Goal: Task Accomplishment & Management: Manage account settings

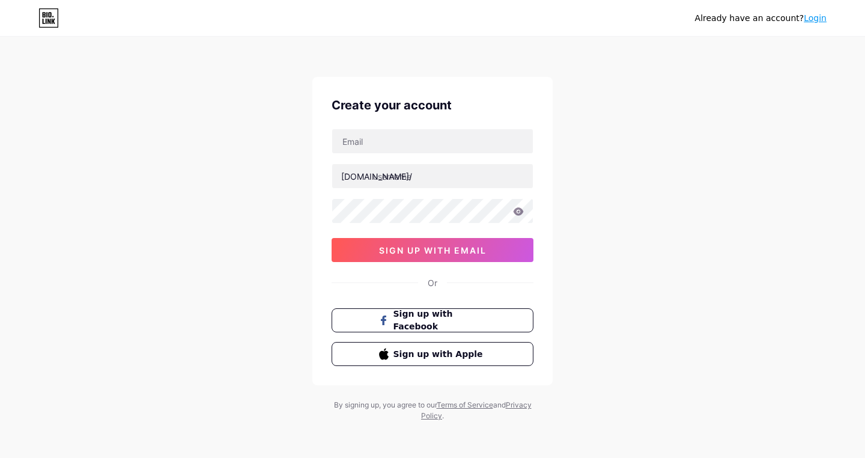
click at [811, 20] on link "Login" at bounding box center [815, 18] width 23 height 10
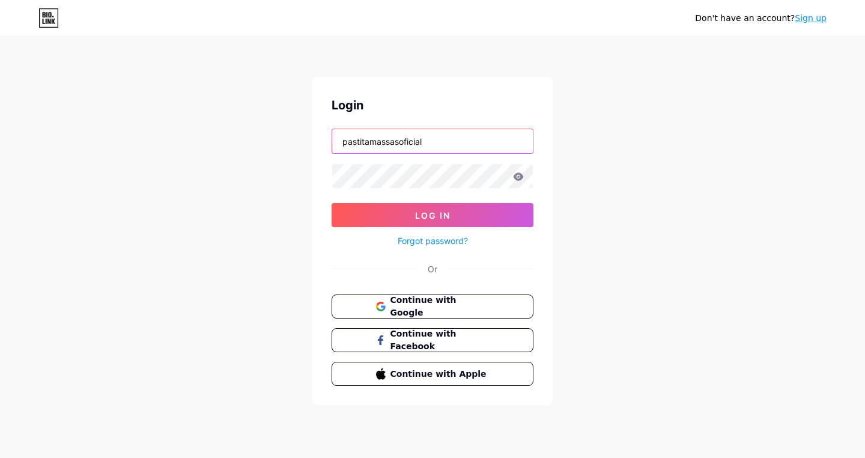
type input "pastitamassasoficial"
click at [517, 176] on icon at bounding box center [518, 176] width 11 height 8
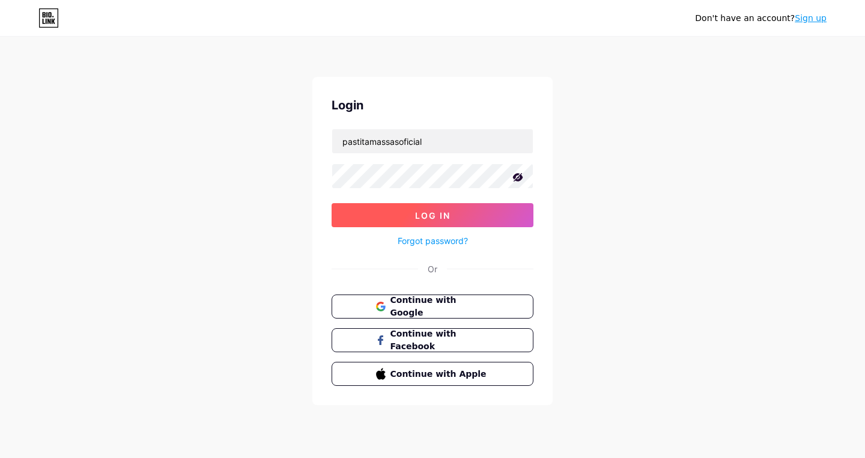
click at [435, 217] on span "Log In" at bounding box center [432, 215] width 35 height 10
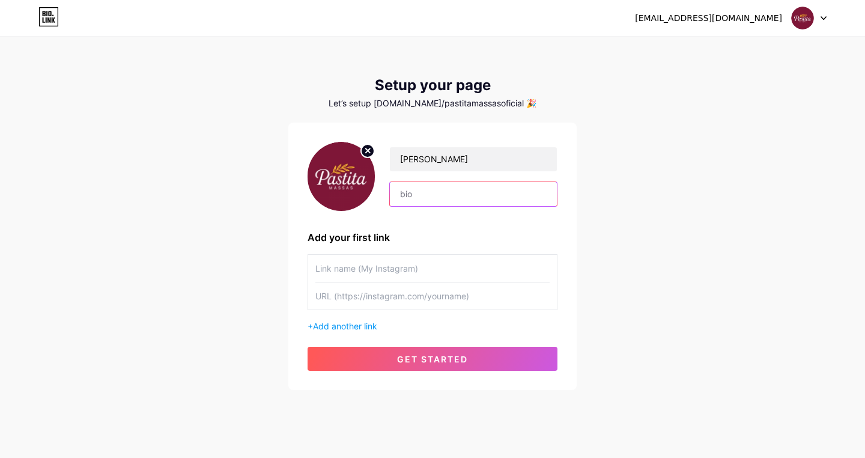
click at [424, 193] on input "text" at bounding box center [473, 194] width 167 height 24
paste input "Massas artesanais de alto padrão | Ingredientes frescos, qualidade incomparável"
type input "Massas artesanais de alto padrão | Ingredientes frescos, qualidade incomparável"
click at [562, 228] on div "[PERSON_NAME] artesanais de alto padrão | Ingredientes frescos, qualidade incom…" at bounding box center [432, 256] width 288 height 267
click at [416, 295] on input "text" at bounding box center [432, 295] width 234 height 27
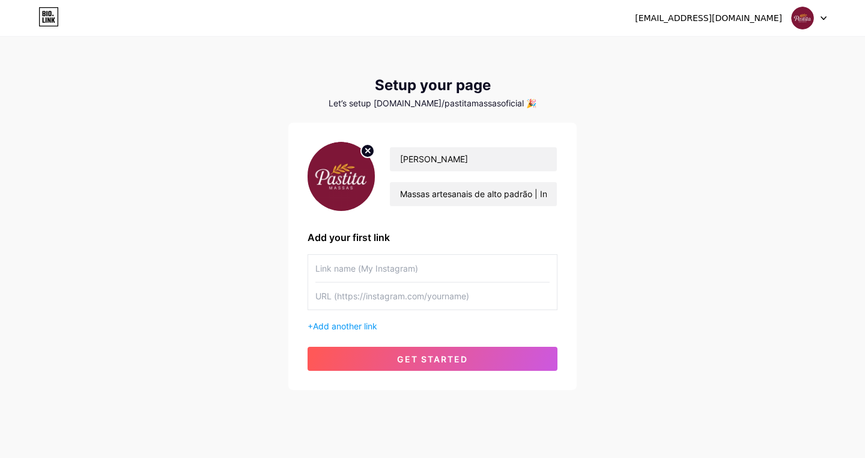
paste input "[URL][DOMAIN_NAME][DOMAIN_NAME]"
type input "[URL][DOMAIN_NAME][DOMAIN_NAME]"
click at [546, 270] on input "text" at bounding box center [432, 268] width 234 height 27
click at [541, 267] on input "text" at bounding box center [432, 268] width 234 height 27
click at [420, 267] on input "text" at bounding box center [432, 268] width 234 height 27
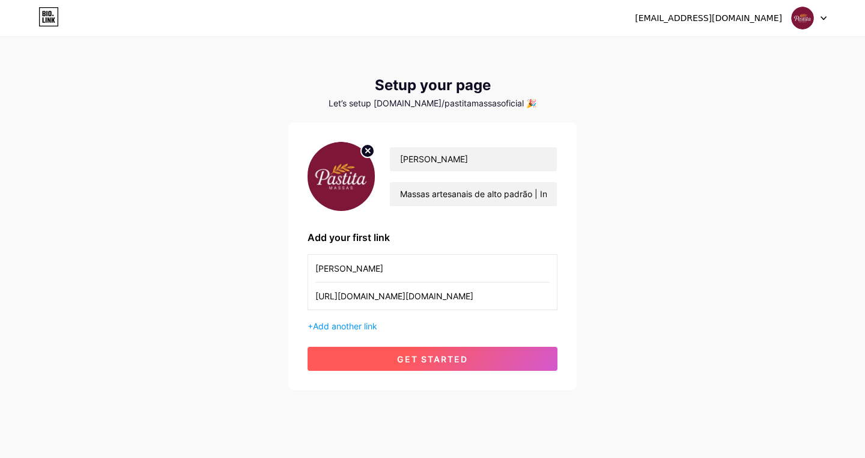
type input "[PERSON_NAME]"
click at [468, 356] on button "get started" at bounding box center [432, 359] width 250 height 24
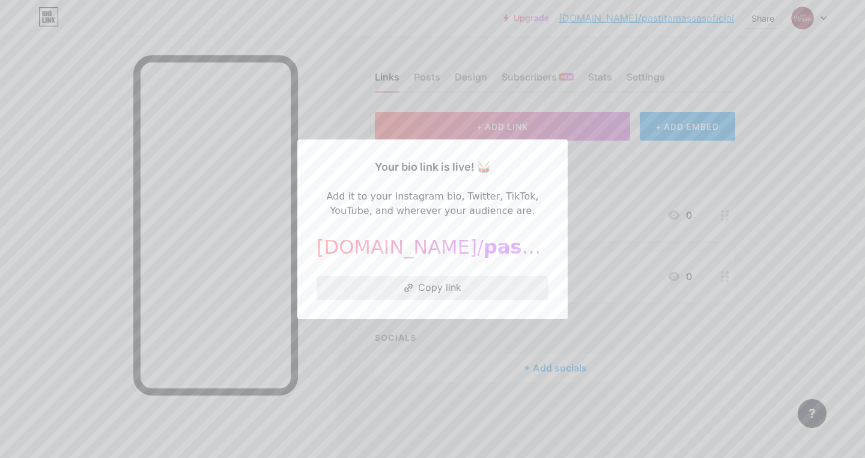
click at [438, 292] on button "Copy link" at bounding box center [432, 288] width 232 height 24
click at [786, 165] on div at bounding box center [432, 229] width 865 height 458
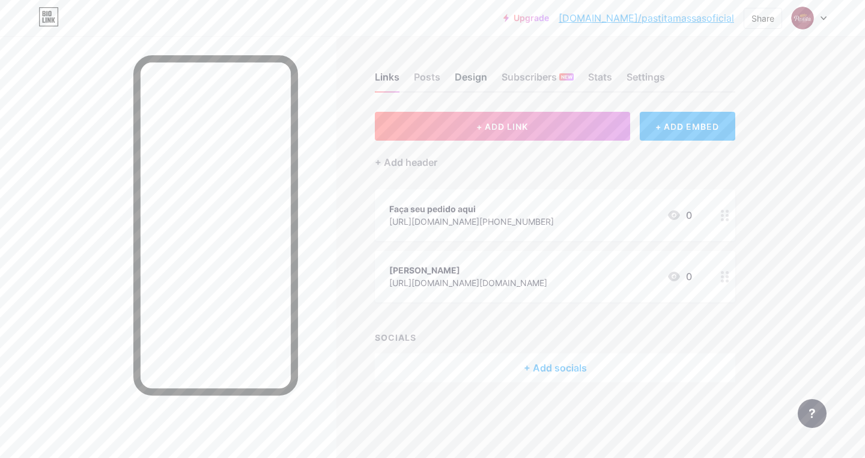
click at [464, 79] on div "Design" at bounding box center [471, 81] width 32 height 22
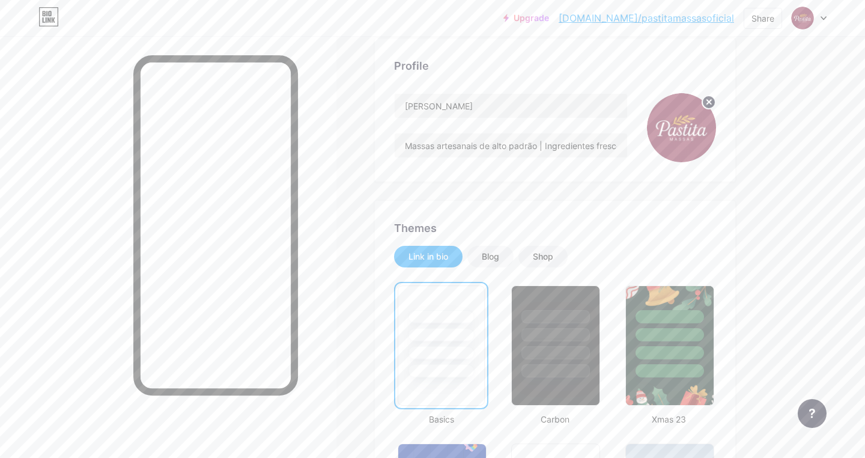
scroll to position [74, 0]
click at [546, 255] on div "Shop" at bounding box center [543, 256] width 20 height 12
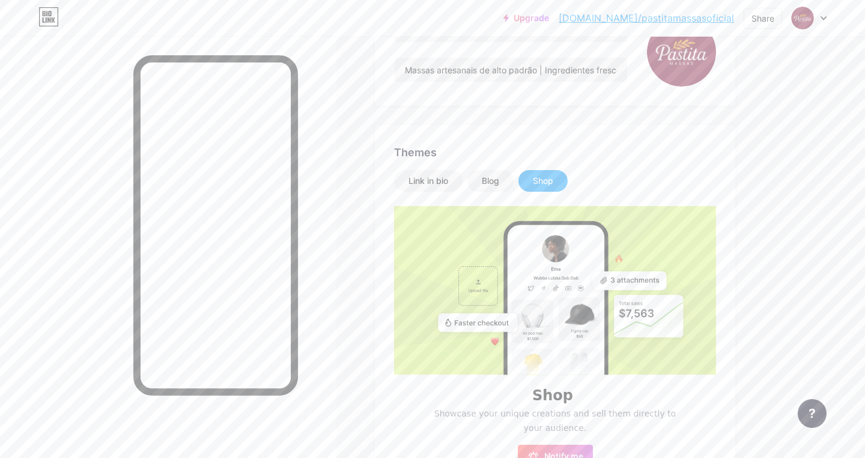
scroll to position [153, 0]
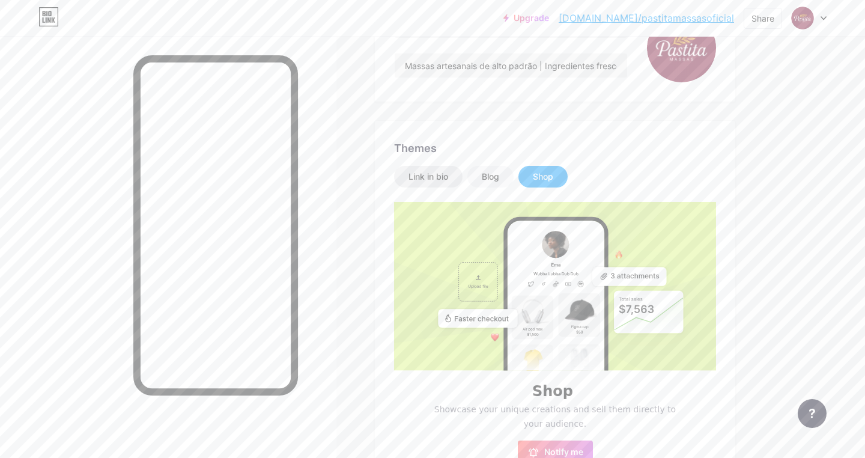
click at [436, 175] on div "Link in bio" at bounding box center [428, 177] width 40 height 12
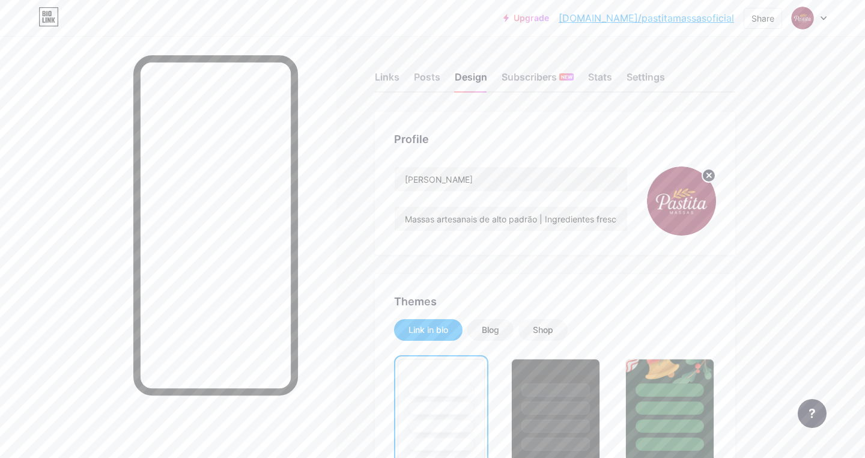
scroll to position [0, 0]
click at [544, 218] on input "Massas artesanais de alto padrão | Ingredientes frescos, qualidade incomparável" at bounding box center [511, 219] width 232 height 24
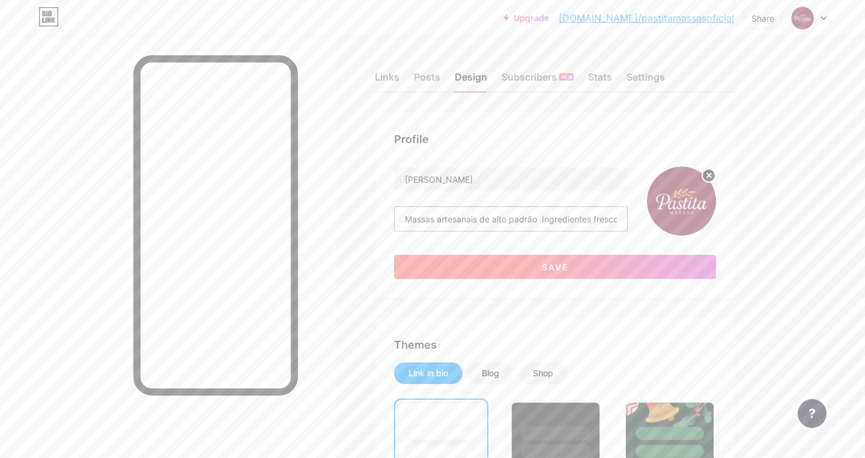
type input "Massas artesanais de alto padrão Ingredientes frescos, qualidade incomparável"
click at [575, 265] on button "Save" at bounding box center [555, 267] width 322 height 24
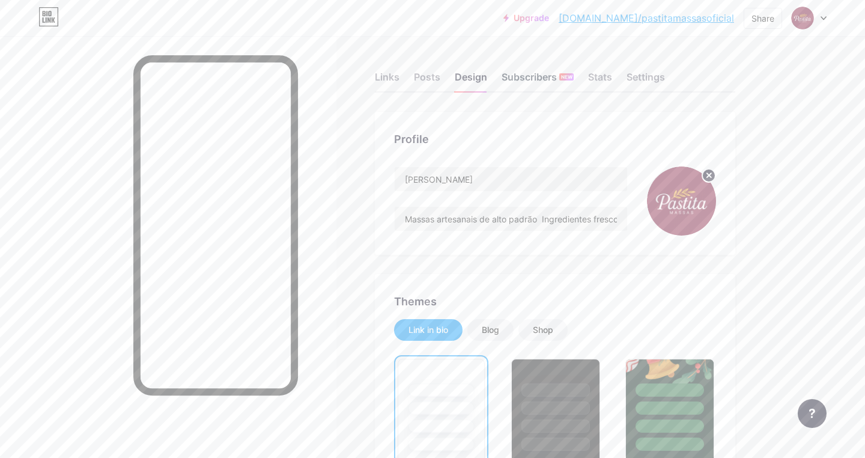
click at [526, 77] on div "Subscribers NEW" at bounding box center [537, 81] width 72 height 22
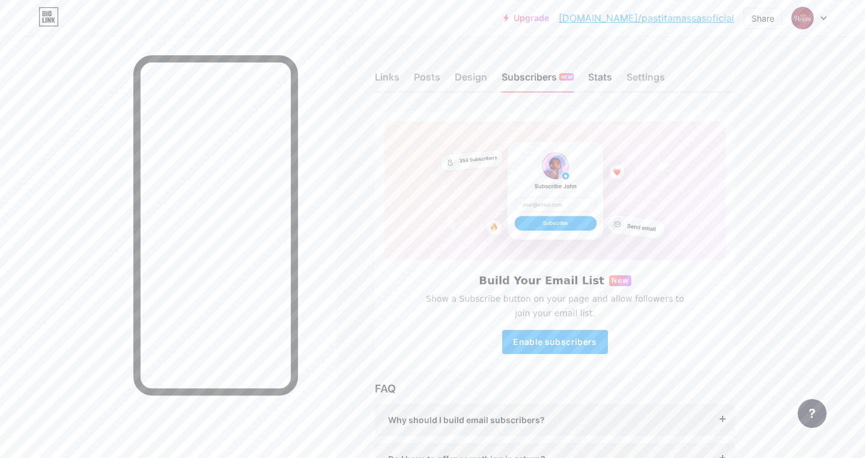
click at [599, 81] on div "Stats" at bounding box center [600, 81] width 24 height 22
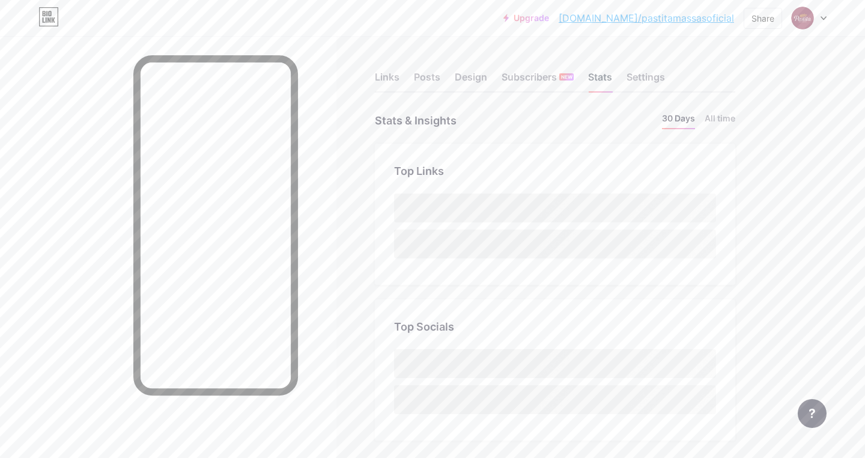
scroll to position [458, 865]
click at [647, 80] on div "Settings" at bounding box center [645, 81] width 38 height 22
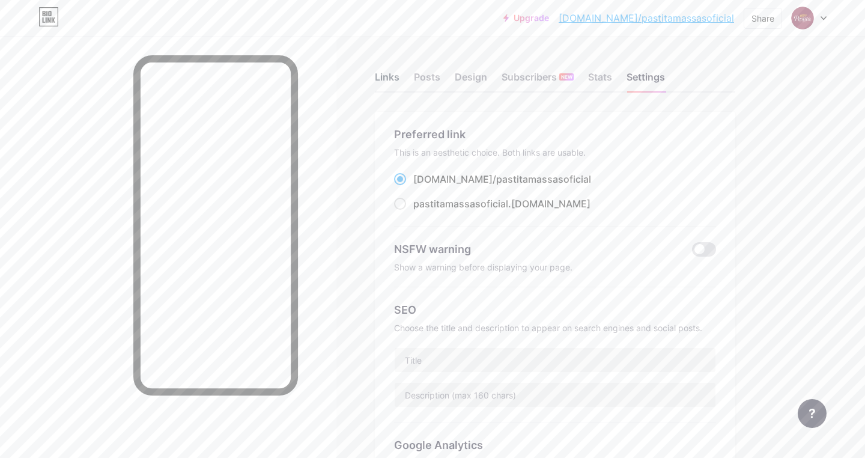
click at [386, 77] on div "Links" at bounding box center [387, 81] width 25 height 22
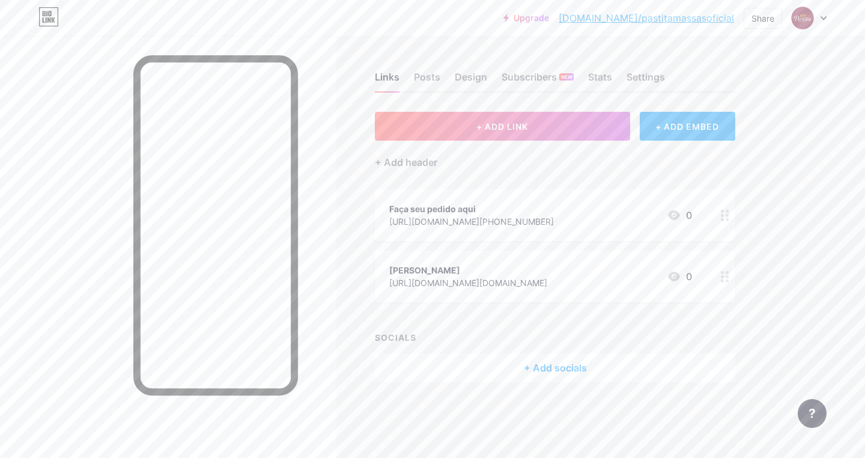
click at [727, 280] on circle at bounding box center [726, 280] width 3 height 3
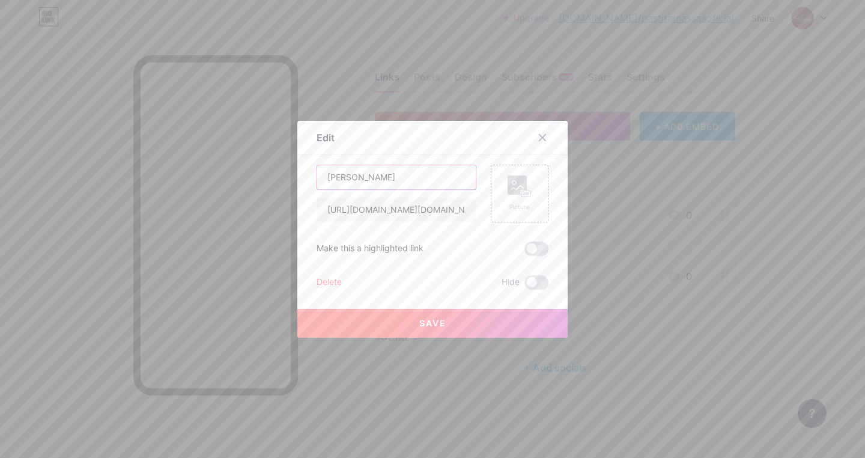
click at [395, 176] on input "[PERSON_NAME]" at bounding box center [396, 177] width 159 height 24
type input "Localização para retirada"
click at [407, 209] on input "[URL][DOMAIN_NAME][DOMAIN_NAME]" at bounding box center [396, 210] width 159 height 24
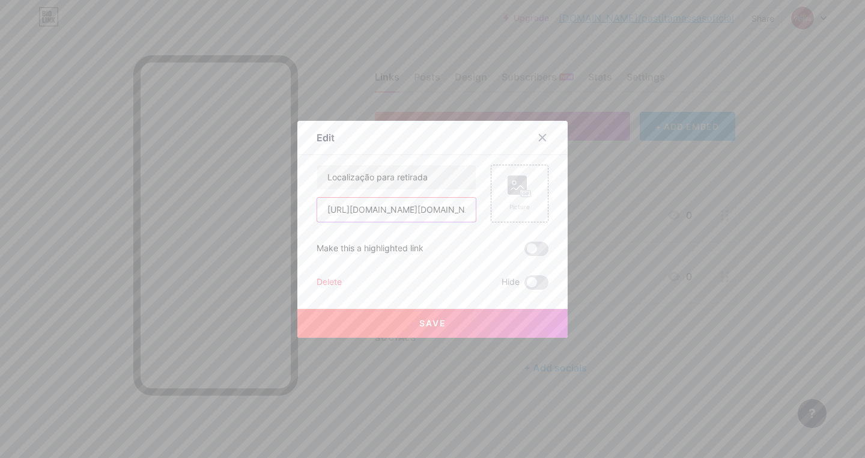
click at [407, 209] on input "[URL][DOMAIN_NAME][DOMAIN_NAME]" at bounding box center [396, 210] width 159 height 24
paste input "[URL][DOMAIN_NAME]"
type input "[URL][DOMAIN_NAME]"
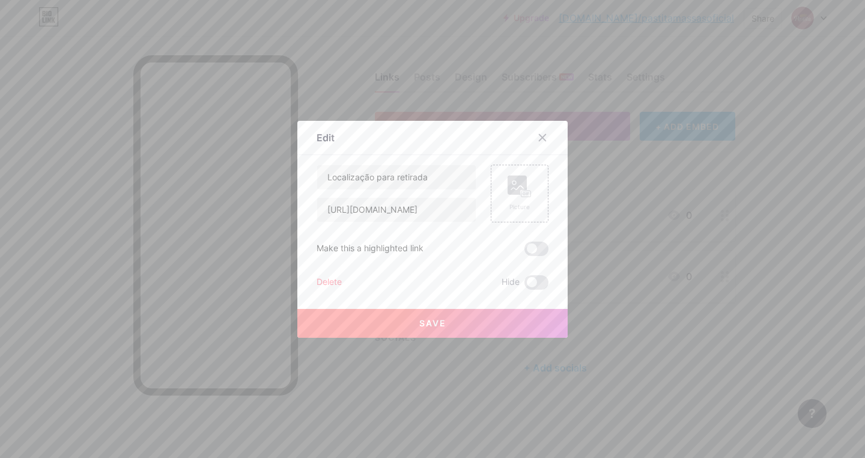
click at [438, 328] on button "Save" at bounding box center [432, 323] width 270 height 29
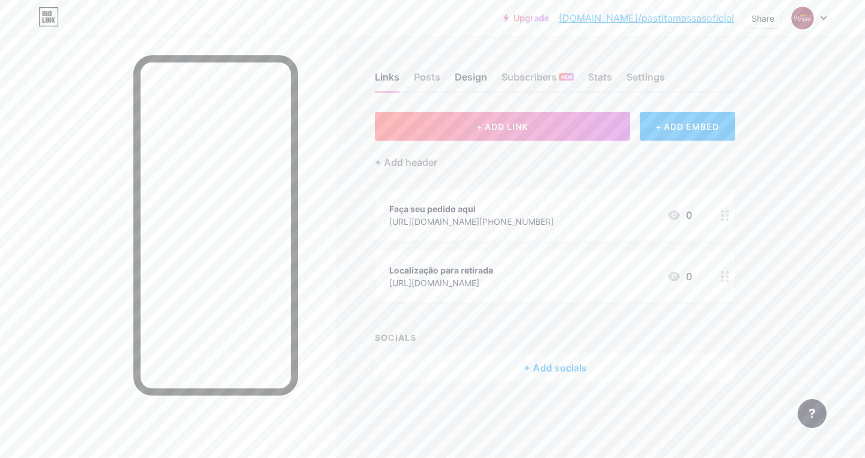
click at [480, 77] on div "Design" at bounding box center [471, 81] width 32 height 22
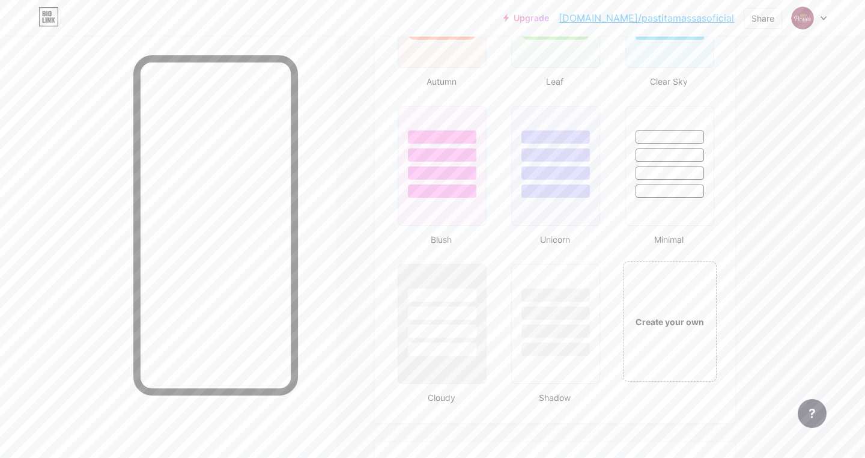
scroll to position [1202, 0]
click at [681, 325] on div "Create your own" at bounding box center [669, 319] width 90 height 13
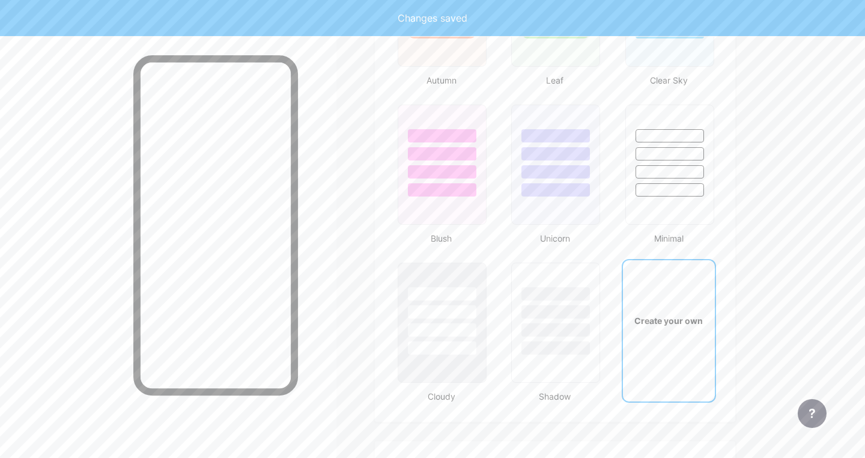
scroll to position [1594, 0]
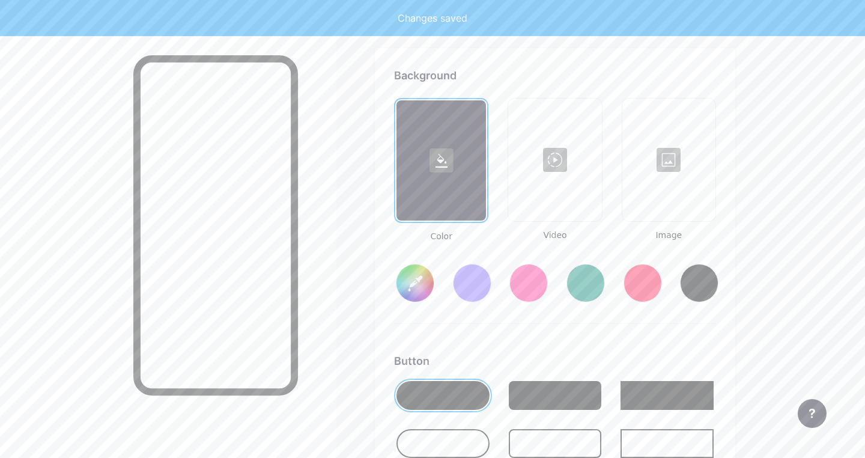
type input "#ffffff"
type input "#000000"
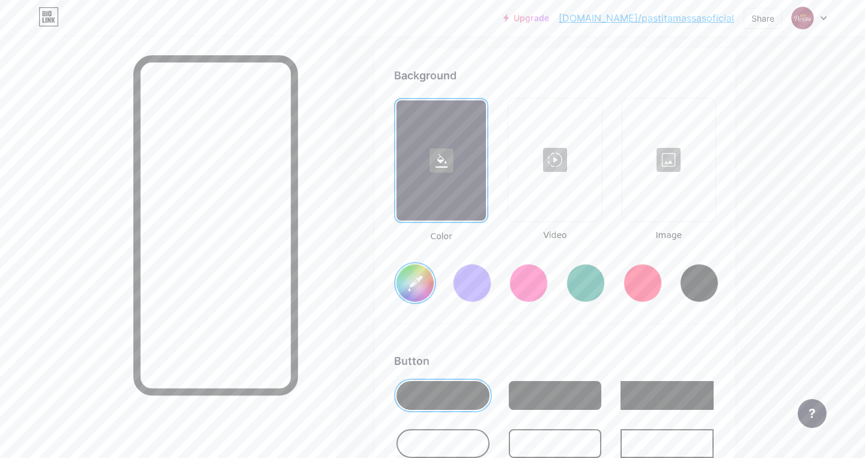
click at [415, 287] on input "#ffffff" at bounding box center [414, 282] width 37 height 37
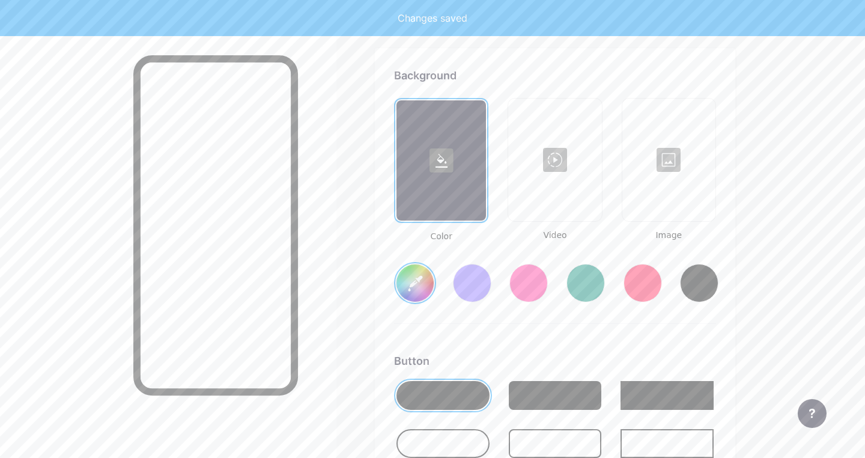
type input "#fefefe"
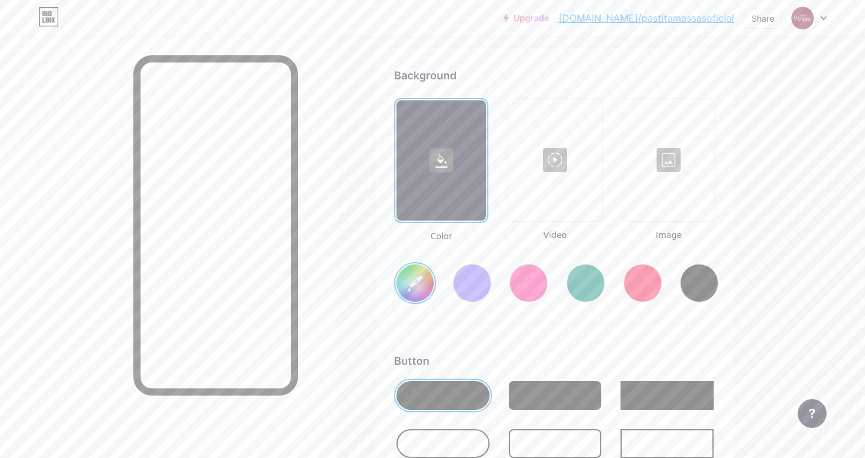
click at [511, 332] on div "Background Color Video Image #fefefe Button #000000 Font Inter Poppins EB Garam…" at bounding box center [555, 422] width 322 height 711
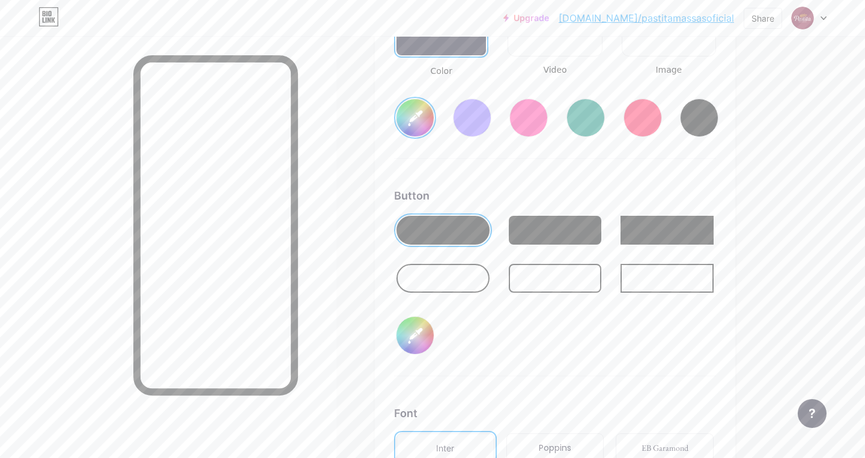
scroll to position [1763, 0]
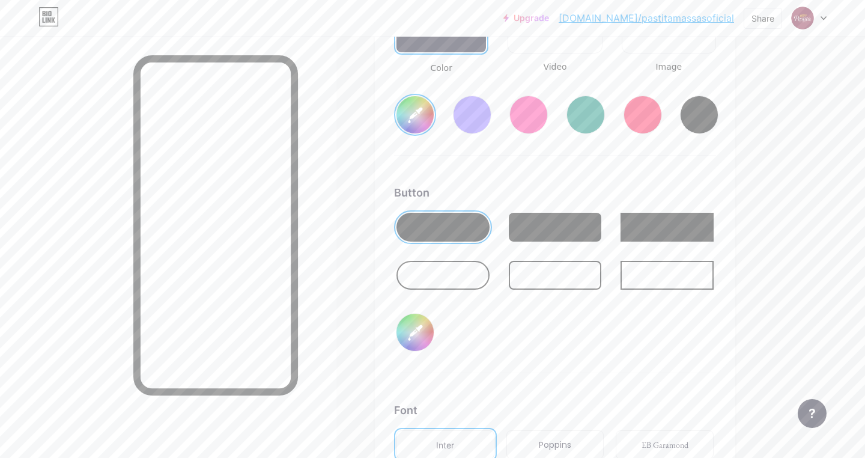
click at [420, 332] on input "#000000" at bounding box center [414, 331] width 37 height 37
type input "#7f1737"
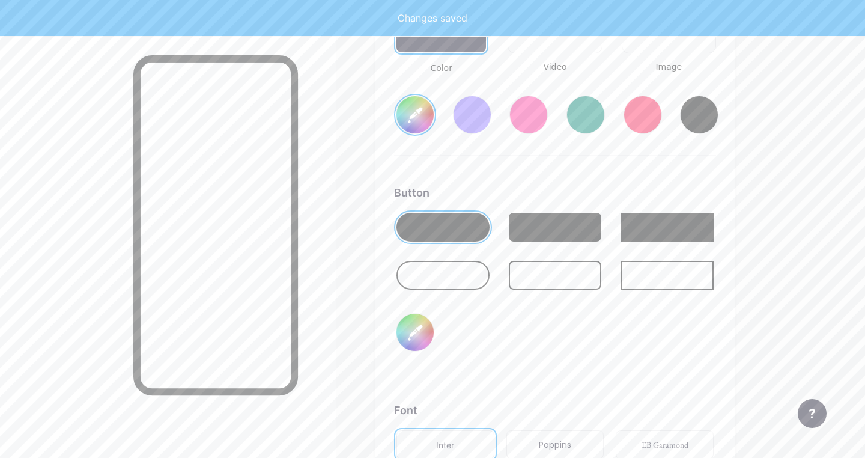
type input "#fefefe"
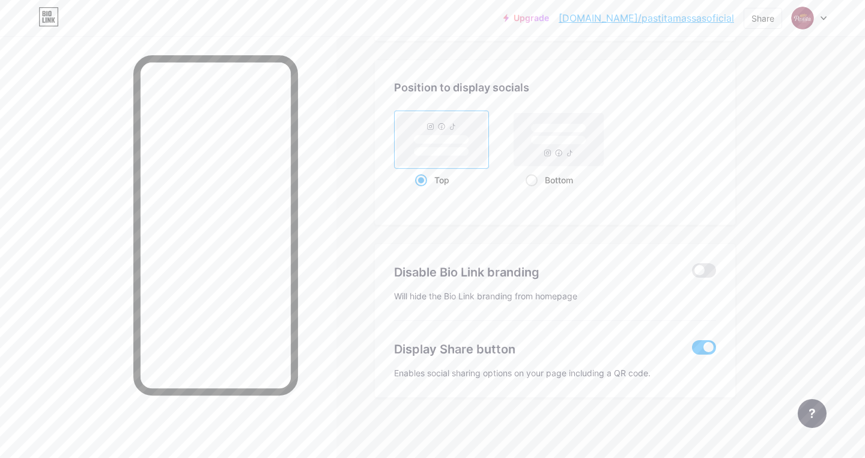
scroll to position [2351, 0]
click at [767, 25] on div "Share" at bounding box center [762, 18] width 38 height 21
click at [702, 60] on div "Copy link" at bounding box center [691, 61] width 179 height 29
